Goal: Task Accomplishment & Management: Use online tool/utility

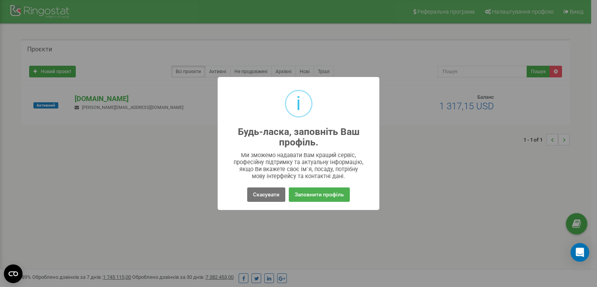
click at [95, 101] on div "i Будь-ласка, заповніть Ваш профіль. × Ми зможемо надавати Вам кращий сервіс, п…" at bounding box center [298, 143] width 597 height 287
click at [268, 195] on button "Скасувати" at bounding box center [266, 194] width 38 height 14
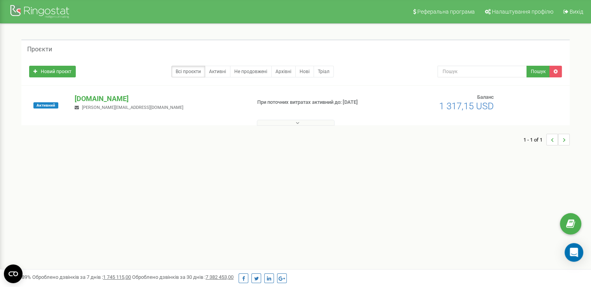
click at [101, 92] on div "Активний ganex-group.com fedorchenko@ganex-group.com При поточних витратах акти…" at bounding box center [295, 105] width 549 height 39
click at [102, 94] on p "[DOMAIN_NAME]" at bounding box center [160, 99] width 170 height 10
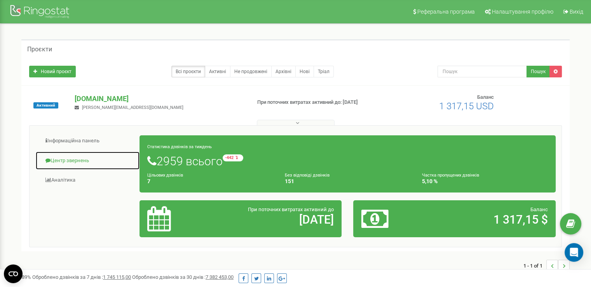
click at [73, 159] on link "Центр звернень" at bounding box center [87, 160] width 105 height 19
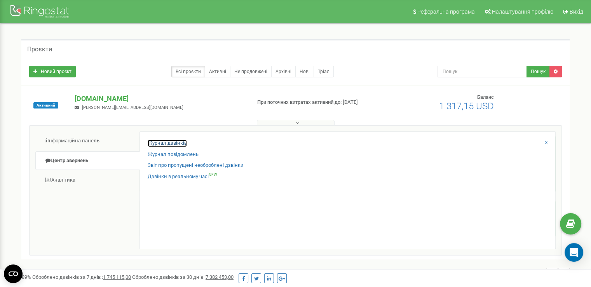
click at [171, 141] on link "Журнал дзвінків" at bounding box center [167, 143] width 39 height 7
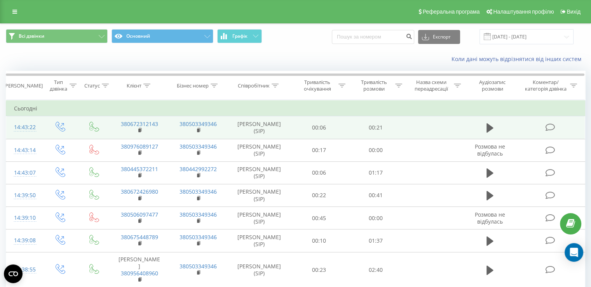
click at [262, 124] on td "[PERSON_NAME] (SIP)" at bounding box center [259, 127] width 63 height 23
click at [259, 125] on td "[PERSON_NAME] (SIP)" at bounding box center [259, 127] width 63 height 23
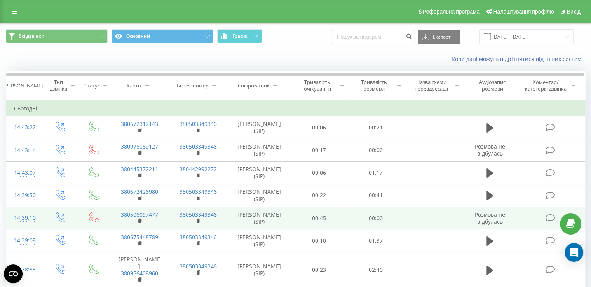
click at [269, 207] on td "[PERSON_NAME] (SIP)" at bounding box center [259, 218] width 63 height 23
